Goal: Communication & Community: Answer question/provide support

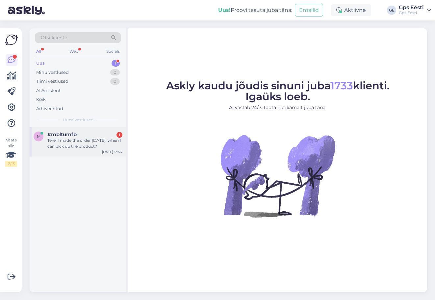
click at [65, 144] on div "Tere! I made the order [DATE], when I can pick up the product?" at bounding box center [84, 143] width 75 height 12
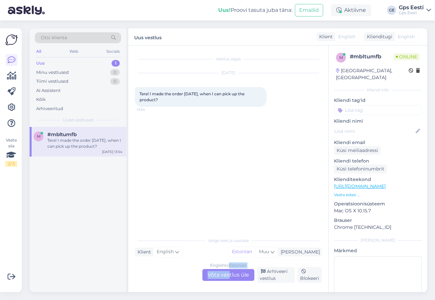
click at [231, 268] on div "English to Estonian Võta vestlus üle Arhiveeri vestlus Blokeeri" at bounding box center [228, 275] width 187 height 16
click at [228, 273] on div "English to Estonian Võta vestlus üle" at bounding box center [229, 275] width 52 height 12
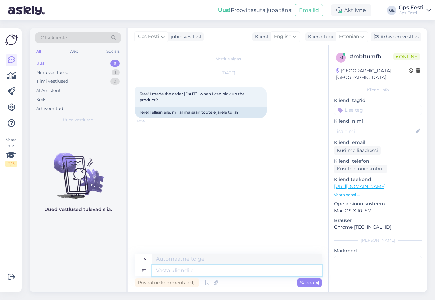
click at [178, 271] on textarea at bounding box center [237, 270] width 170 height 11
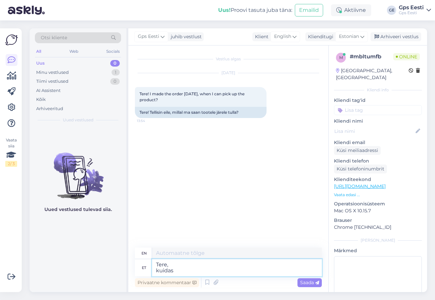
type textarea "Tere, kuidas o"
type textarea "Hello, how are you?"
type textarea "Tere, kuidas on tellimuse"
type textarea "Hello, how is the order?"
type textarea "Tere, kuidas on tellimuse number"
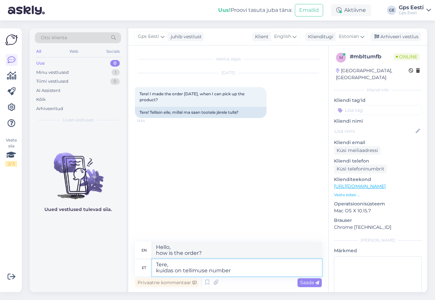
type textarea "Hello, what is the order number?"
type textarea "Tere, kuidas on tellimuse number ja k"
type textarea "Hello, what is the order number and"
type textarea "Tere, kuidas on tellimuse number ja kas v"
type textarea "Hello, what is the order number and is"
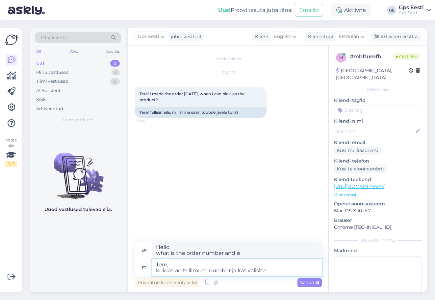
type textarea "Tere, kuidas on tellimuse number ja kas valisite t"
type textarea "Hello, what is the order number and did you choose"
type textarea "Tere, kuidas on tellimuse number ja kas valisite tarneks tu"
type textarea "Hello, what is the order number and did you choose delivery?"
type textarea "Tere, kuidas on tellimuse number ja kas valisite tarneks tulen ise j"
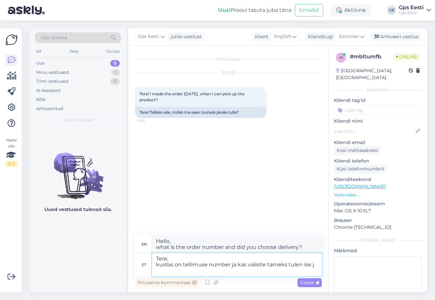
type textarea "Hello, what is the order number and did you choose to deliver it myself?"
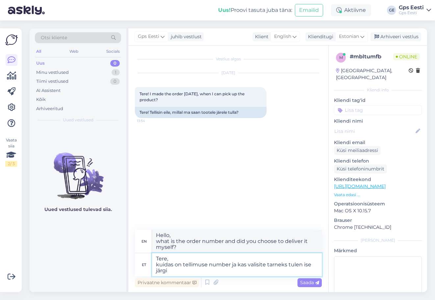
type textarea "Tere, kuidas on tellimuse number ja kas valisite tarneks tulen ise järgi?"
type textarea "Hello, , what is the order number and did you choose self-pickup for delivery?"
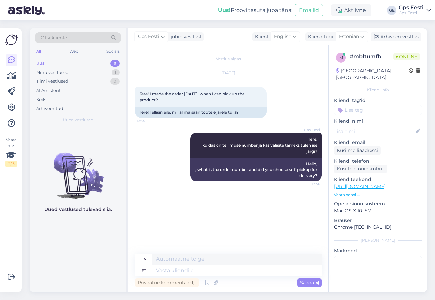
click at [75, 252] on div "Uued vestlused tulevad siia." at bounding box center [78, 209] width 97 height 165
click at [145, 202] on span "ST31826" at bounding box center [147, 202] width 15 height 5
click at [145, 201] on span "ST31826" at bounding box center [147, 202] width 15 height 5
copy div "ST31826 13:57"
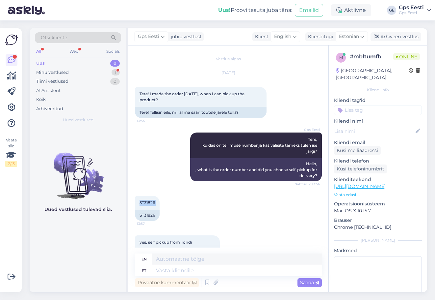
scroll to position [20, 0]
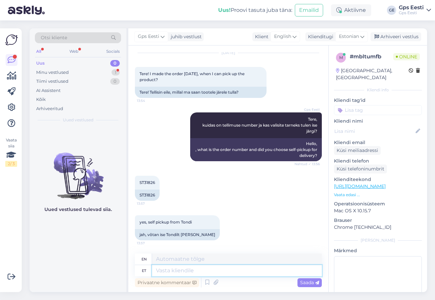
click at [210, 267] on textarea at bounding box center [237, 270] width 170 height 11
type textarea "Y"
type textarea "Then"
type textarea "Then you"
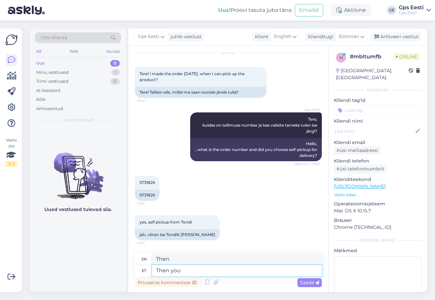
type textarea "Then you"
type textarea "Then you can"
type textarea "Then you can come a"
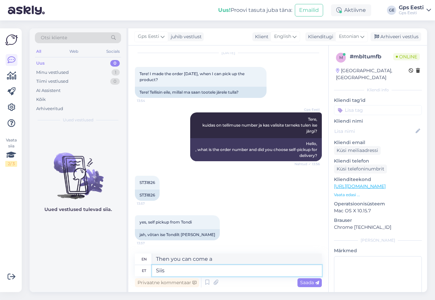
type textarea "Siis v"
type textarea "Then"
type textarea "Siis võite"
type textarea "Then you can"
type textarea "Siis võite kaubal"
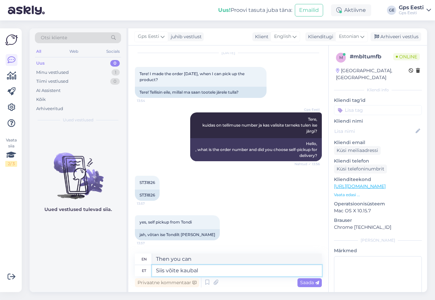
type textarea "Then you can buy the goods"
type textarea "Siis võite kaubale j"
type textarea "Then you can get the goods"
type textarea "Siis võite kaubale järgi tu"
type textarea "Then you can pick up the goods."
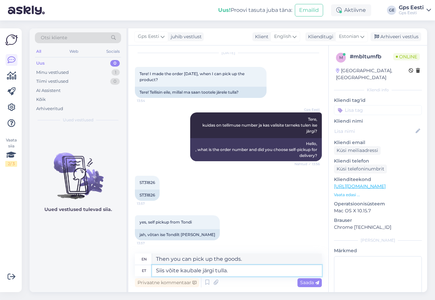
type textarea "Siis võite kaubale järgi tulla. A"
type textarea "Then you can come pick up the goods."
type textarea "Siis võite kaubale järgi tulla. Arve"
type textarea "Then you can come pick up the goods. Invoice"
type textarea "Siis võite kaubale järgi tulla. Arve emailis"
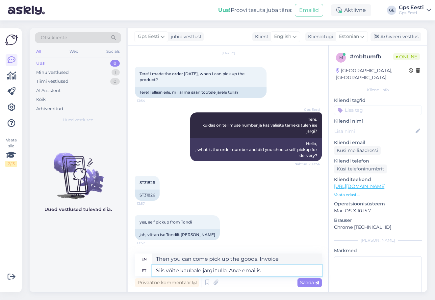
type textarea "Then you can pick up the goods. Invoice in email"
type textarea "Siis võite kaubale järgi tulla. Arve emailis on"
type textarea "Then you can pick up the goods. The invoice will be sent to your email."
type textarea "Siis võite kaubale järgi tulla. Arve emailis on k"
type textarea "Then you can pick up the goods. The invoice is in the email."
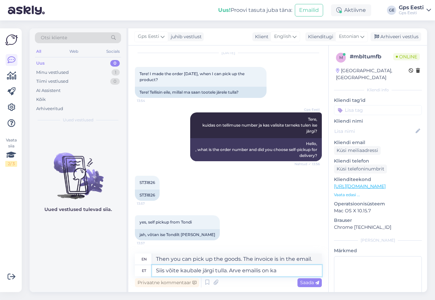
type textarea "Siis võite kaubale järgi tulla. Arve emailis on ka v"
type textarea "Then you can pick up the goods. The invoice is also in the email."
type textarea "Siis võite kaubale järgi tulla. Arve emailis on ka vastav i"
type textarea "Then you can pick up the goods. The invoice will also be emailed to you."
type textarea "Siis võite kaubale järgi tulla. Arve emailis on ka vastav info o"
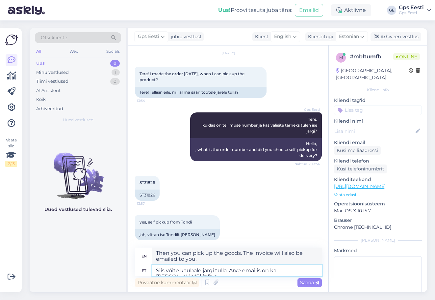
type textarea "Then you can pick up the goods. The invoice email also contains the relevant in…"
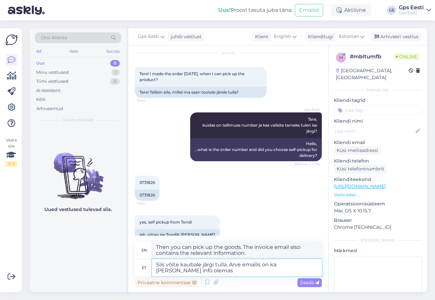
type textarea "Siis võite kaubale järgi tulla. Arve emailis on ka vastav info olemas."
type textarea "Then you can pick up the goods. The corresponding information is also included …"
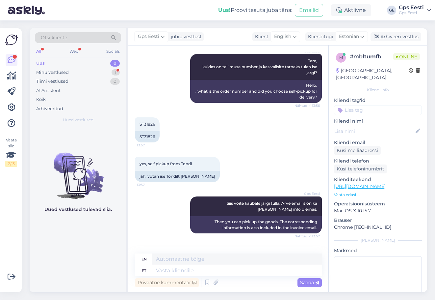
scroll to position [111, 0]
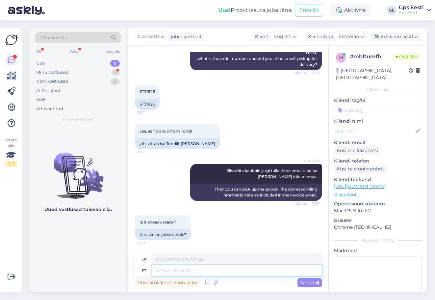
click at [177, 268] on textarea at bounding box center [237, 270] width 170 height 11
type textarea "Jah,"
type textarea "Yes,"
type textarea "Jah, kohe"
type textarea "Yes, right away"
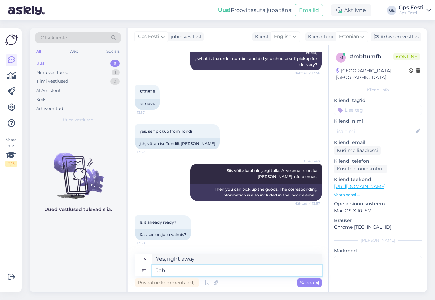
type textarea "Jah,"
type textarea "Yes,"
type textarea "Jah"
type textarea "Yes"
type textarea "J"
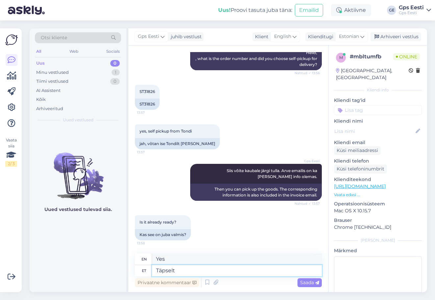
type textarea "Täpselt"
type textarea "Exactly"
type textarea "Täpselt nii"
type textarea "Exactly so"
type textarea "Täpselt nii!"
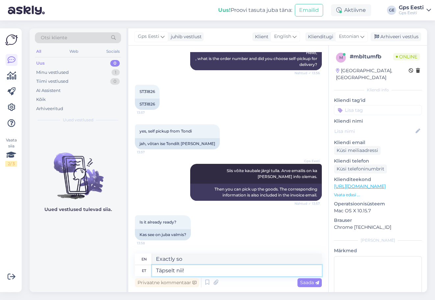
type textarea "Exactly!"
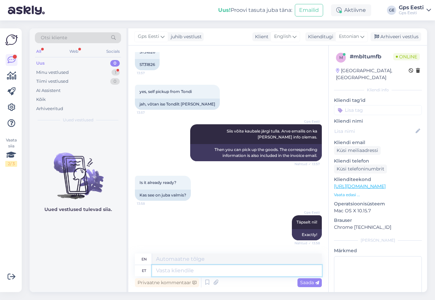
scroll to position [190, 0]
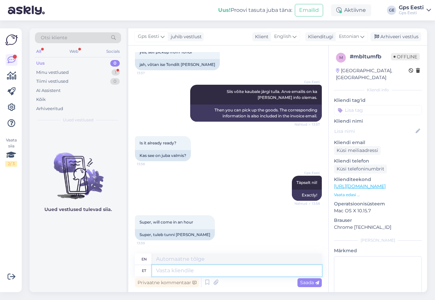
click at [215, 267] on textarea at bounding box center [237, 270] width 170 height 11
type textarea "Thank yo"
type textarea "Thank you"
type textarea "Thank you!"
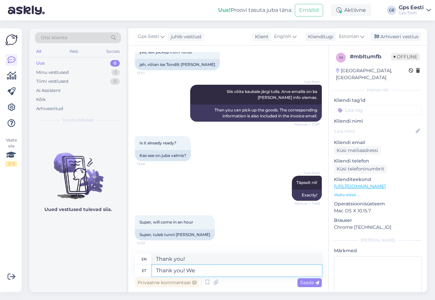
type textarea "Thank you! We"
type textarea "Thank you! We will in"
type textarea "Thank you! We will"
type textarea "Thank you! We will inform the"
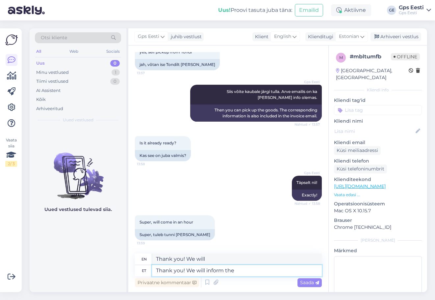
type textarea "Thank you! We will inform"
type textarea "Thank you! We will inform the s"
type textarea "Thank you! We will inform the"
type textarea "Thank you! We will inform the store a"
type textarea "Thank you! We will inform the store"
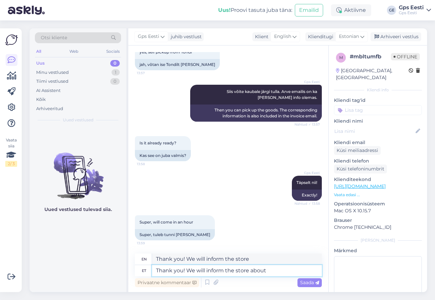
type textarea "Thank you! We will inform the store about t"
type textarea "Thank you! We will inform the store about it"
type textarea "Thank you! We will inform the store about that!"
type textarea "Thank you! We will inform the store about"
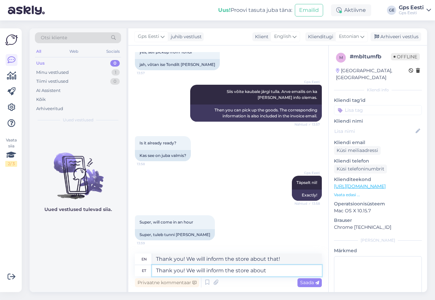
type textarea "Thank you! We will inform the store about it"
type textarea "Thank you! We will inform the store about it."
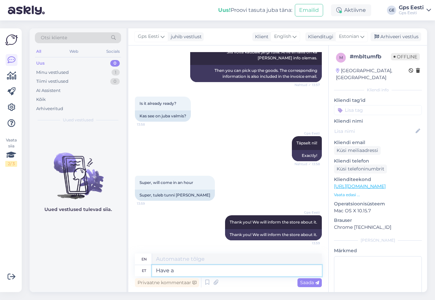
type textarea "Have a"
type textarea "Have"
type textarea "Have a ni"
type textarea "Have a"
type textarea "Have a nice da"
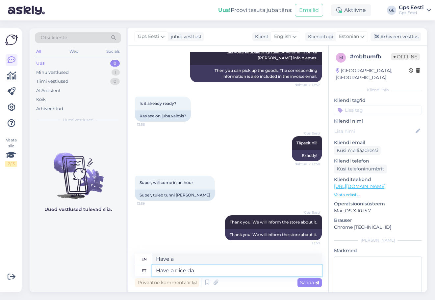
type textarea "Have a nice day."
type textarea "Have a nice day!"
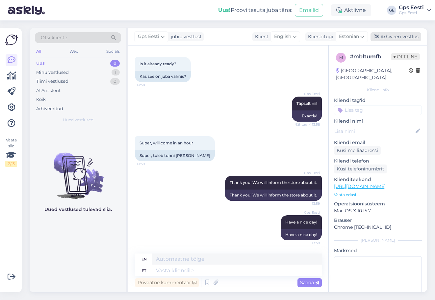
click at [398, 40] on div "Arhiveeri vestlus" at bounding box center [396, 36] width 51 height 9
